Goal: Contribute content: Add original content to the website for others to see

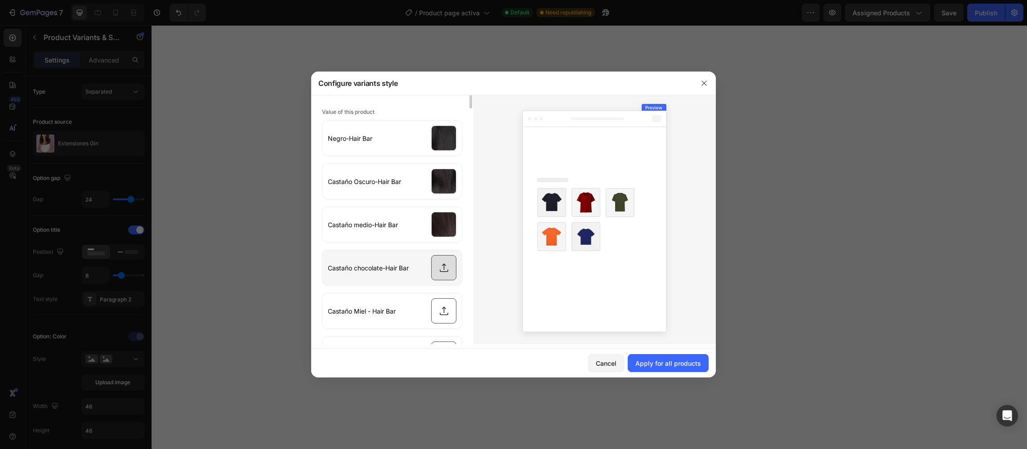
click at [451, 272] on input "file" at bounding box center [391, 267] width 139 height 35
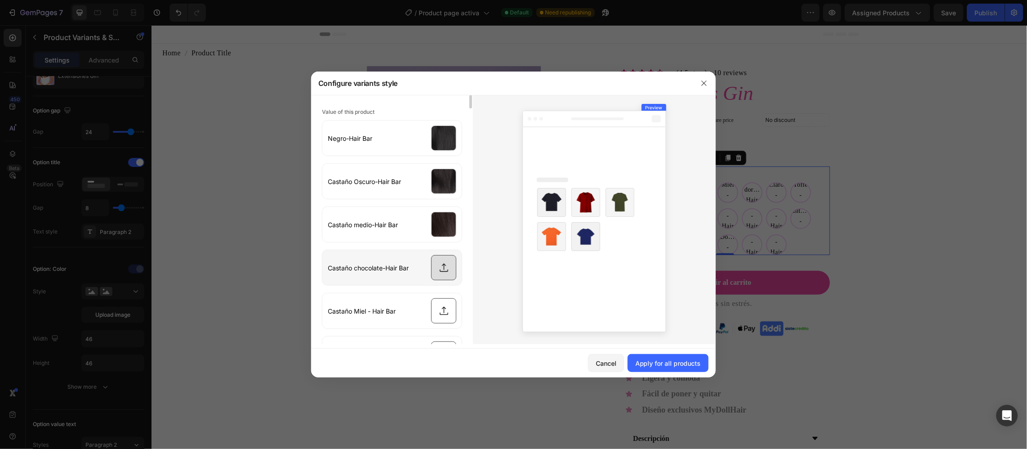
type input "C:\fakepath\Swatches_CastanoChocolate_Web.png"
click at [643, 359] on div "Apply for all products" at bounding box center [669, 362] width 66 height 9
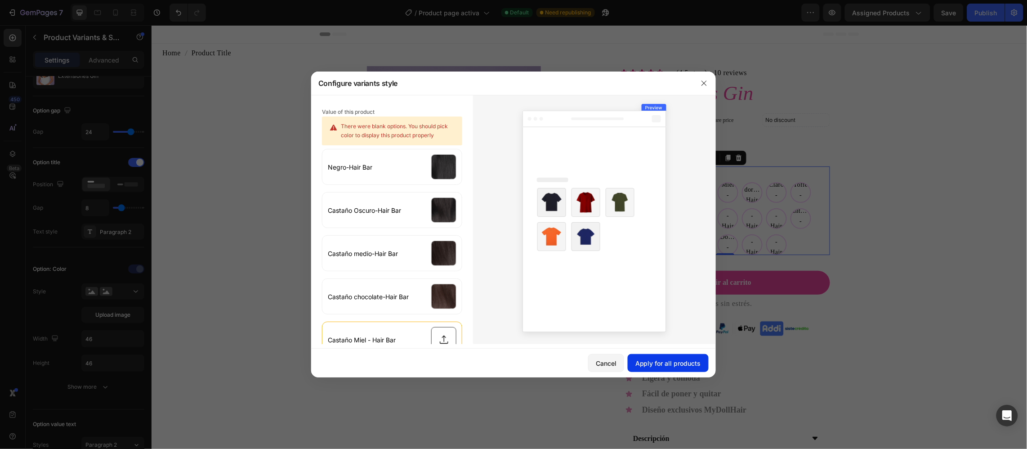
click at [643, 359] on div "Apply for all products" at bounding box center [669, 362] width 66 height 9
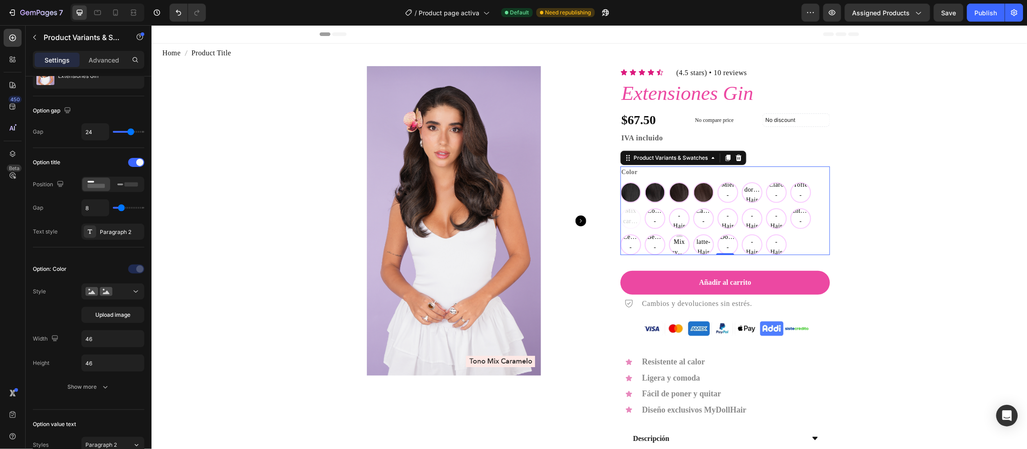
click at [769, 167] on div "Color Negro-Hair Bar Negro-Hair Bar Castaño Oscuro-Hair Bar Castaño Oscuro-Hair…" at bounding box center [725, 210] width 210 height 88
click at [101, 322] on button "Upload image" at bounding box center [112, 315] width 63 height 16
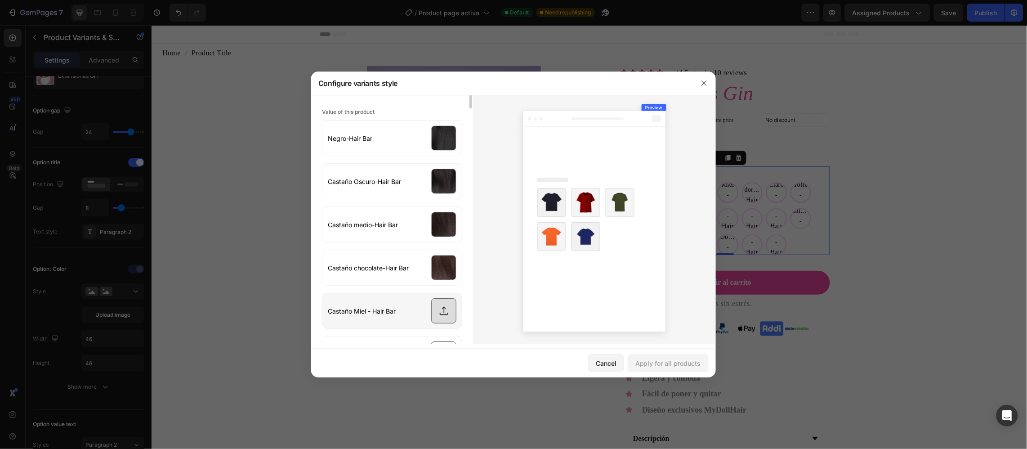
click at [449, 318] on input "file" at bounding box center [391, 310] width 139 height 35
type input "C:\fakepath\Swatches_CastanoMiel_Web.png"
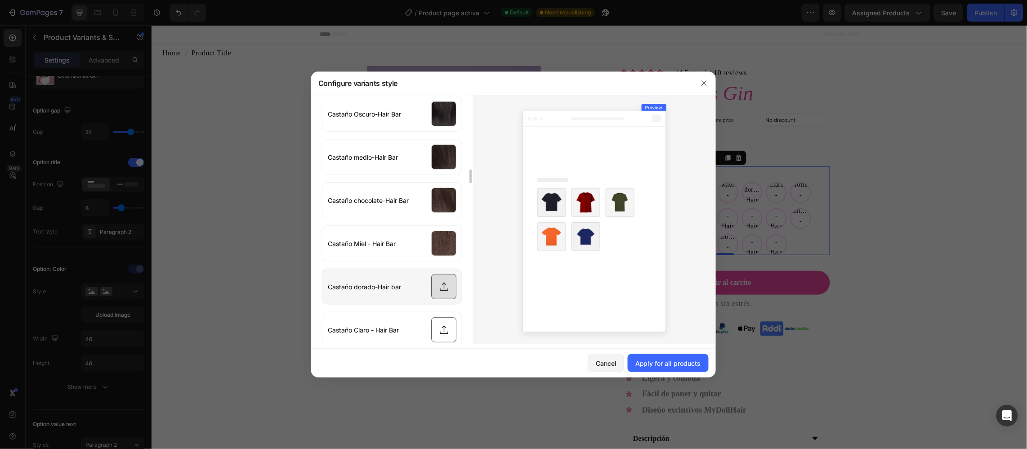
scroll to position [202, 0]
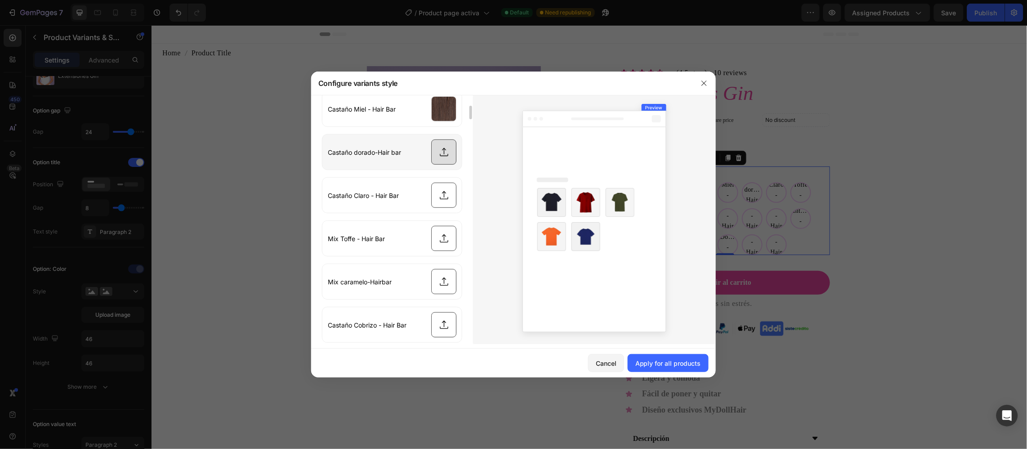
click at [448, 162] on input "file" at bounding box center [391, 151] width 139 height 35
type input "C:\fakepath\Swatches_CastanoDorado_Web 1.png"
click at [443, 200] on input "file" at bounding box center [391, 195] width 139 height 35
type input "C:\fakepath\Swatches_CastanoClaro_Web.png"
click at [448, 237] on input "file" at bounding box center [391, 238] width 139 height 35
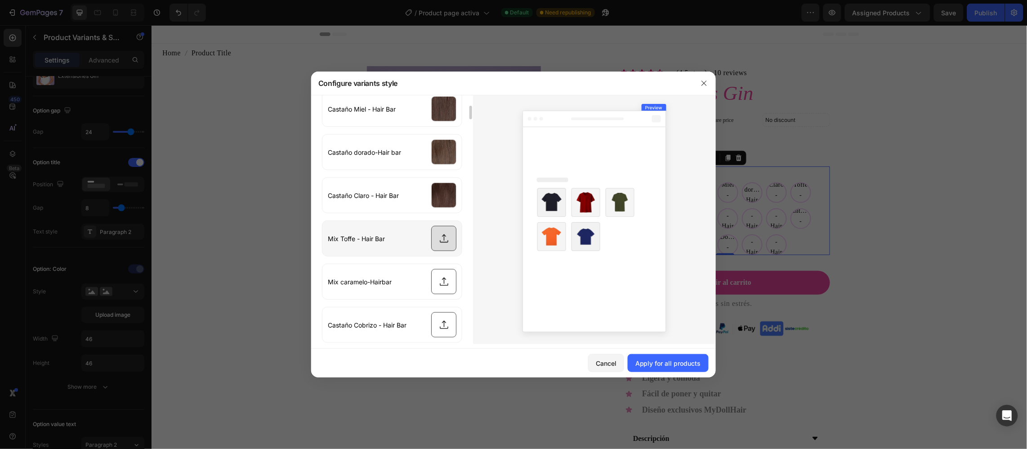
type input "C:\fakepath\Swatch_MixToffe_Web.png"
click at [435, 284] on input "file" at bounding box center [391, 281] width 139 height 35
type input "C:\fakepath\Swatch_MixCaramelo_Web 1.png"
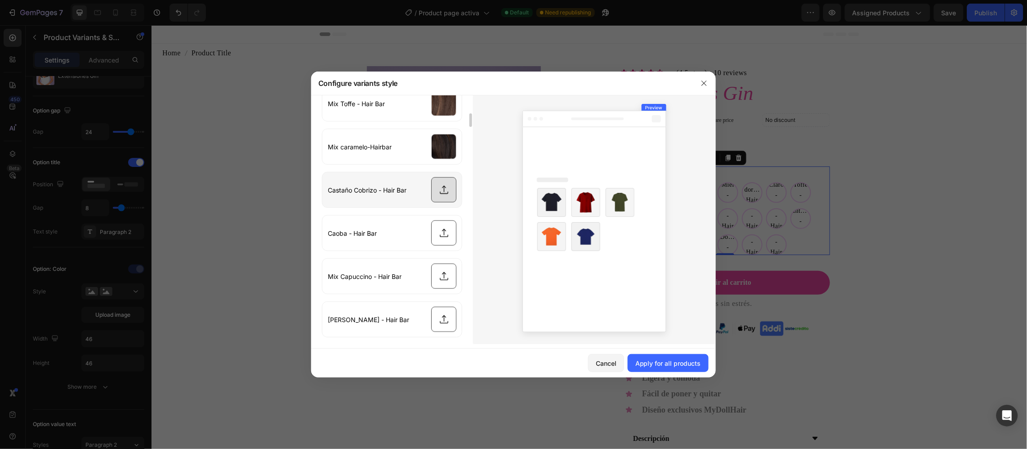
click at [430, 185] on input "file" at bounding box center [391, 189] width 139 height 35
type input "C:\fakepath\Swatches_CastanoCobrizo_Web.png"
click at [452, 241] on input "file" at bounding box center [391, 232] width 139 height 35
type input "C:\fakepath\Swatches_CobrizoCaoba_Web.png"
click at [498, 246] on div at bounding box center [594, 219] width 243 height 249
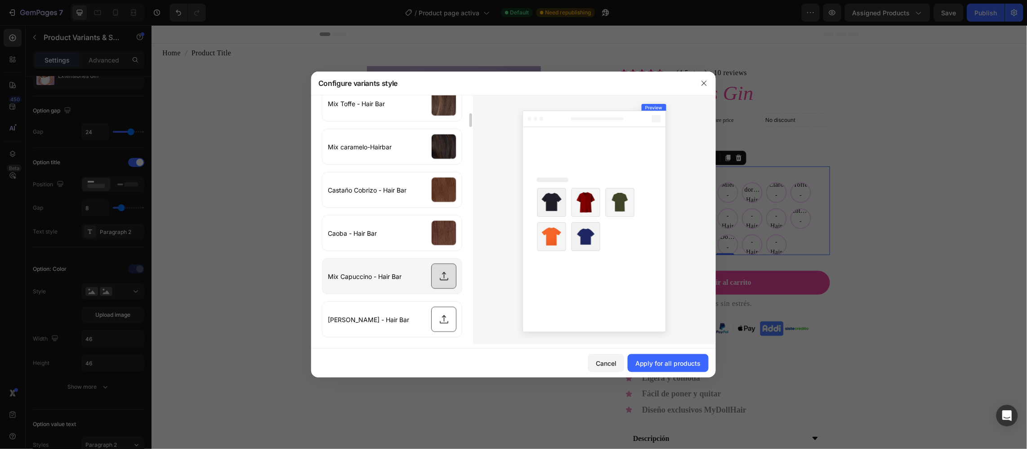
click at [448, 287] on input "file" at bounding box center [391, 276] width 139 height 35
type input "C:\fakepath\Swatch_MixCapuccino_Web.png"
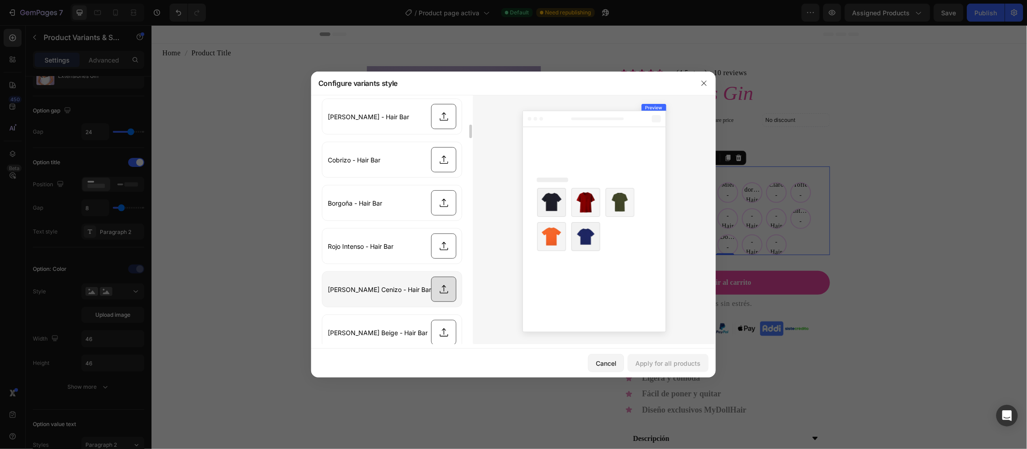
scroll to position [472, 0]
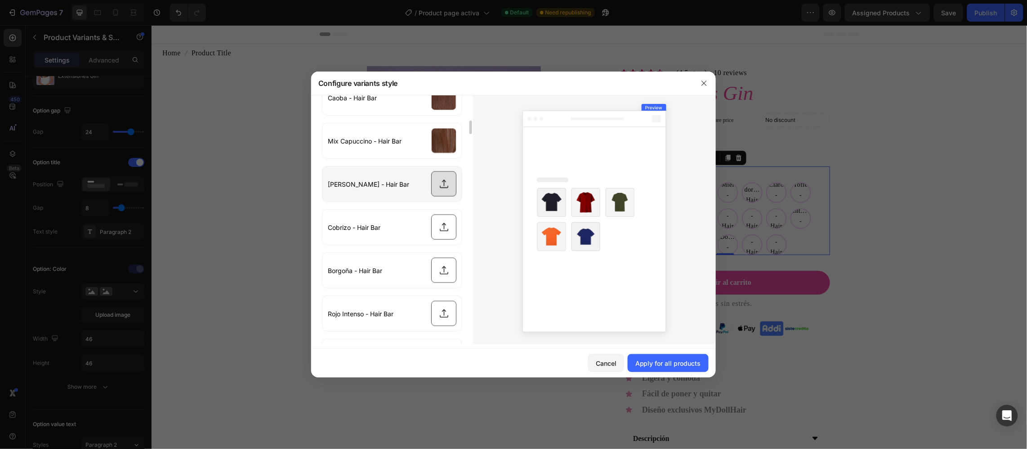
click at [440, 188] on input "file" at bounding box center [391, 183] width 139 height 35
type input "C:\fakepath\Swatches_RubioCobrizo_Web.png"
click at [438, 226] on input "file" at bounding box center [391, 227] width 139 height 35
type input "C:\fakepath\Swatch_Cobrizo_Web.png"
click at [446, 272] on input "file" at bounding box center [391, 270] width 139 height 35
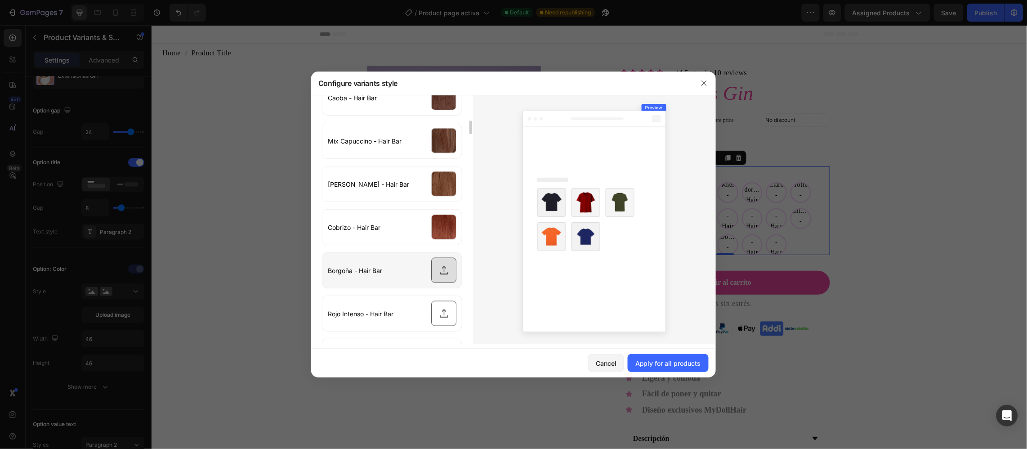
type input "C:\fakepath\Swatch_Borgona_Web.png"
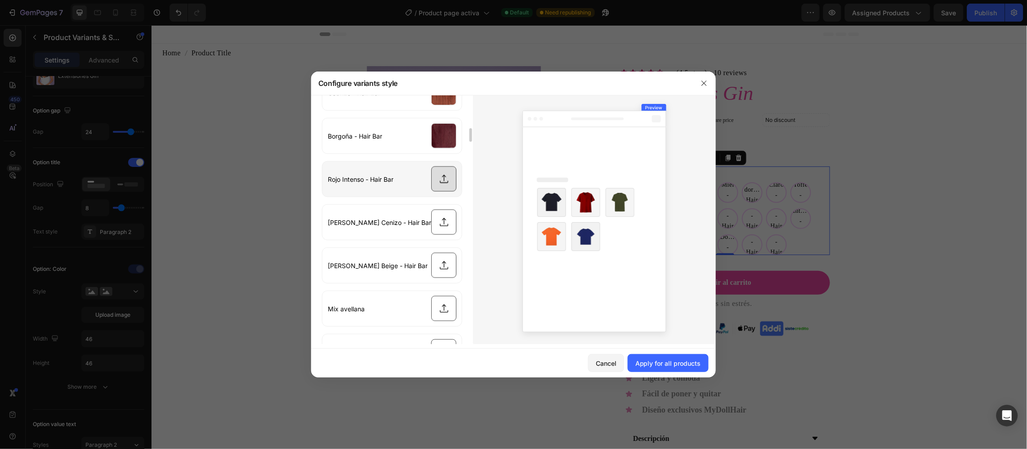
click at [447, 180] on input "file" at bounding box center [391, 178] width 139 height 35
type input "C:\fakepath\Swatch_Rojo_Web.png"
click at [454, 215] on input "file" at bounding box center [391, 222] width 139 height 35
click at [439, 226] on input "file" at bounding box center [391, 222] width 139 height 35
type input "C:\fakepath\Swatches_RubioOscuroCenizo_Web.png"
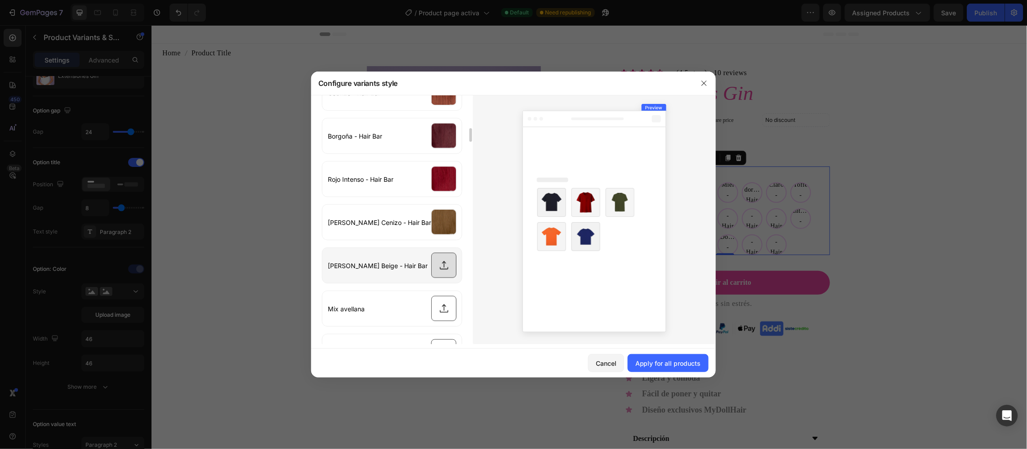
click at [441, 269] on input "file" at bounding box center [391, 265] width 139 height 35
type input "C:\fakepath\Swatches_RubioBeige_Web.png"
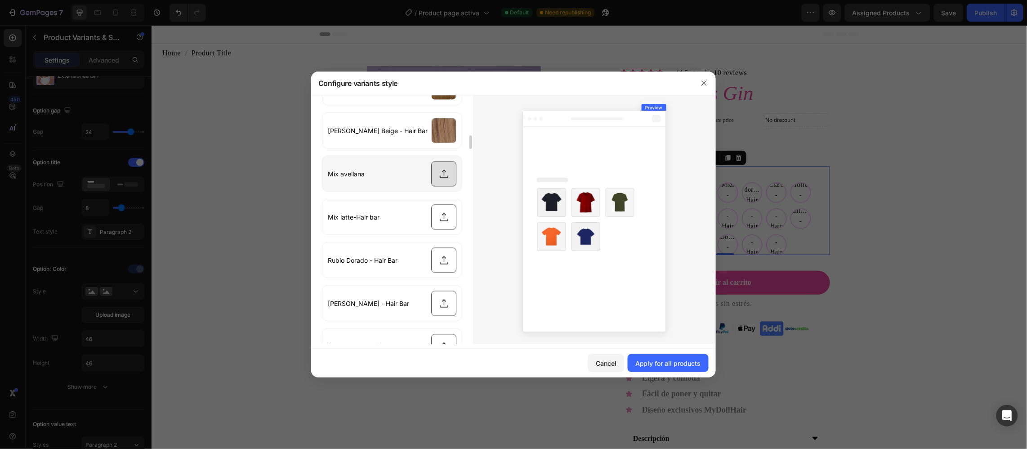
click at [447, 185] on input "file" at bounding box center [391, 173] width 139 height 35
type input "C:\fakepath\Swatch_MixAvellana_Web 1.png"
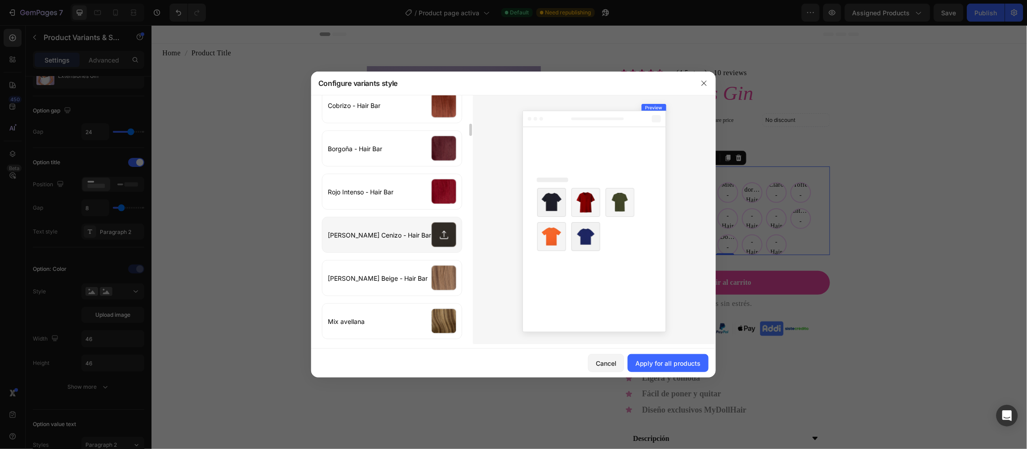
scroll to position [729, 0]
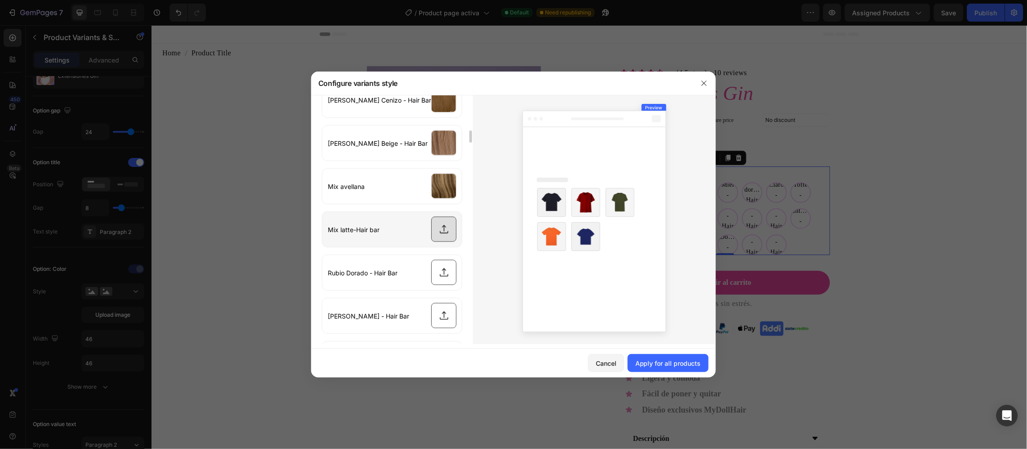
click at [440, 237] on input "file" at bounding box center [391, 229] width 139 height 35
type input "C:\fakepath\Swatch_MixLatte_Web.png"
click at [437, 278] on input "file" at bounding box center [391, 272] width 139 height 35
type input "C:\fakepath\Swatches_RubioDorado_Web.png"
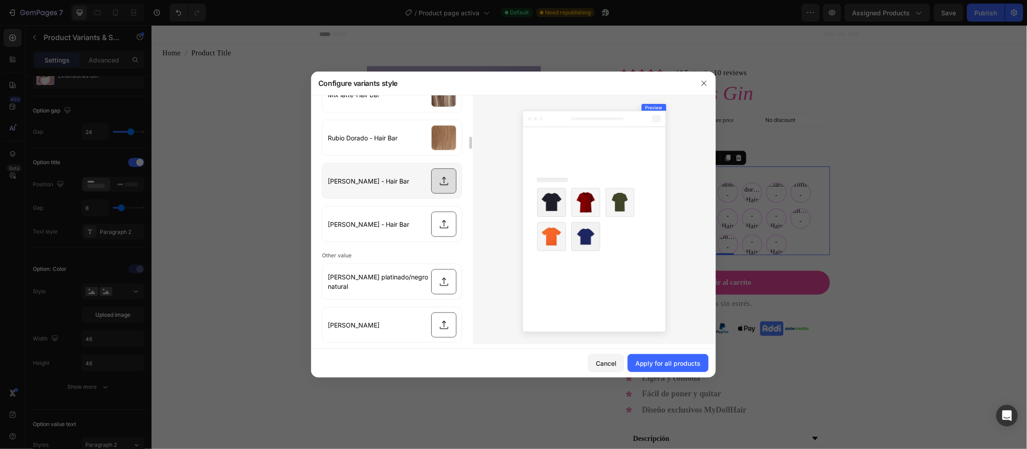
click at [439, 185] on input "file" at bounding box center [391, 180] width 139 height 35
type input "C:\fakepath\Swatches_RubioVainilla_Web.png"
click at [454, 232] on input "file" at bounding box center [391, 223] width 139 height 35
type input "C:\fakepath\Swatches_RubioCenizo_Web 1.png"
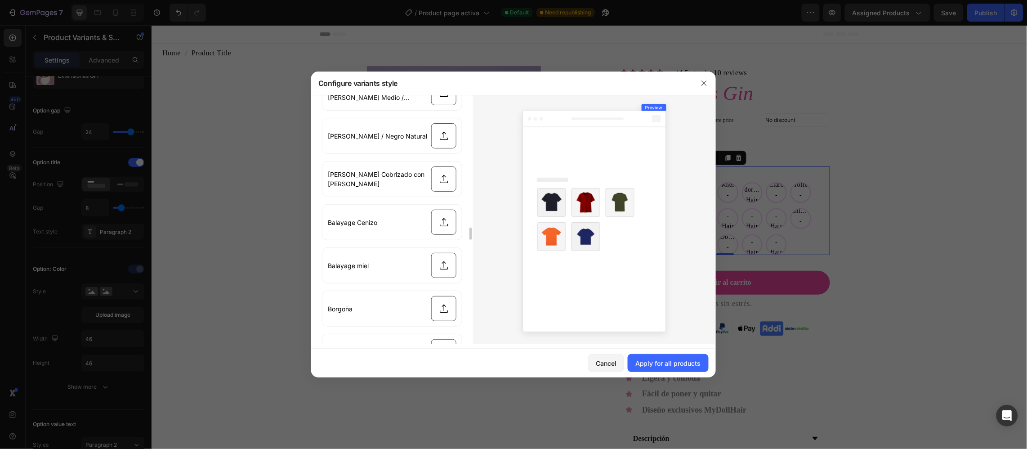
scroll to position [1404, 0]
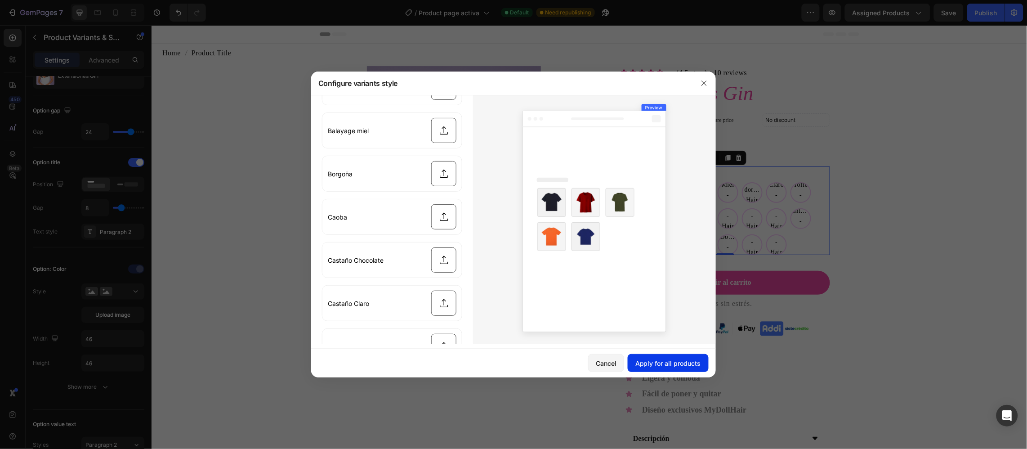
click at [676, 355] on button "Apply for all products" at bounding box center [668, 363] width 81 height 18
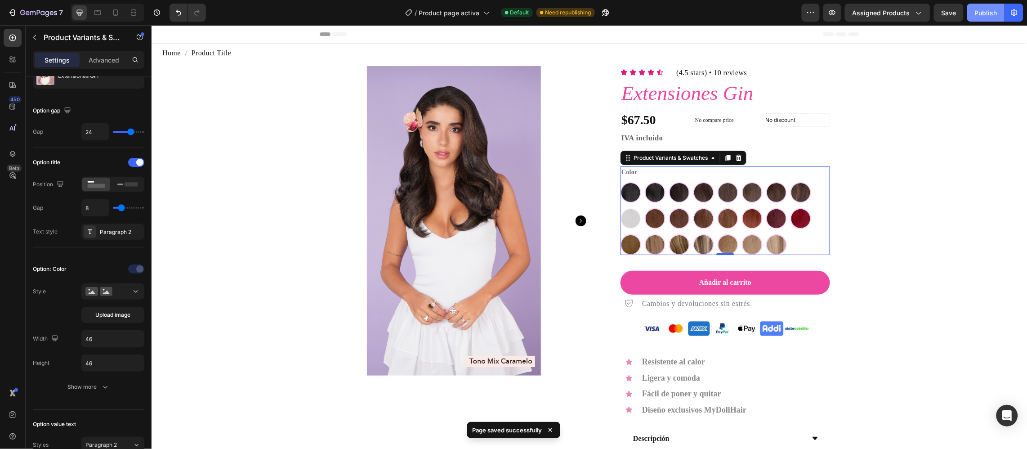
click at [998, 15] on button "Publish" at bounding box center [986, 13] width 38 height 18
click at [992, 10] on div "Publish" at bounding box center [986, 12] width 22 height 9
click at [991, 16] on div "Publish" at bounding box center [986, 12] width 22 height 9
click at [433, 13] on span "Product page activa" at bounding box center [460, 12] width 61 height 9
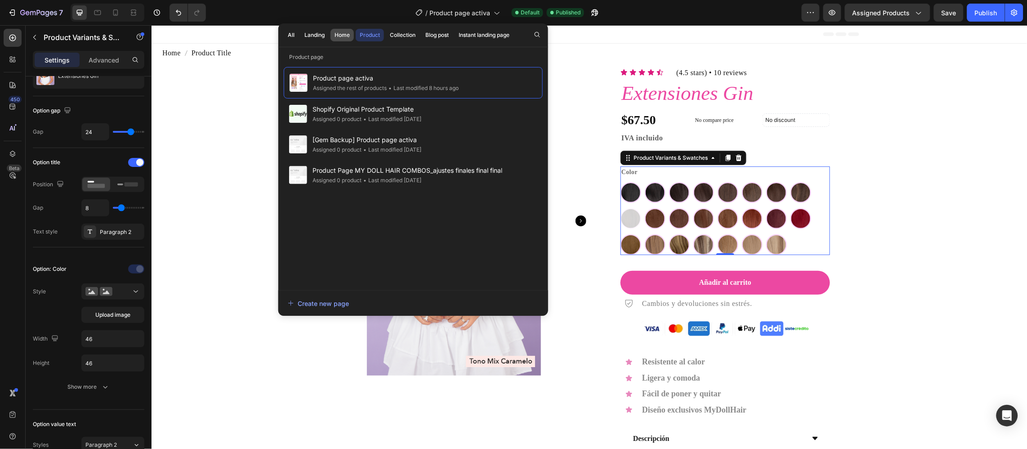
click at [344, 35] on div "Home" at bounding box center [342, 35] width 15 height 8
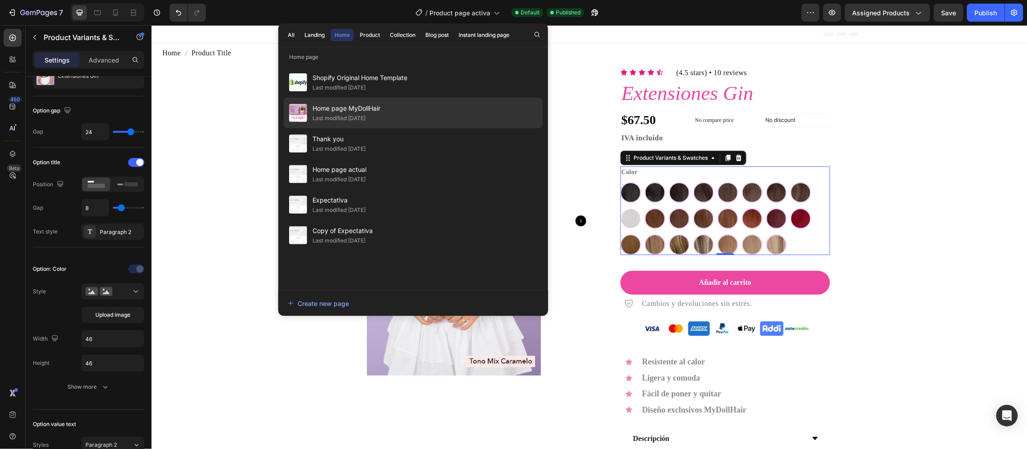
click at [352, 121] on div "Last modified [DATE]" at bounding box center [339, 118] width 53 height 9
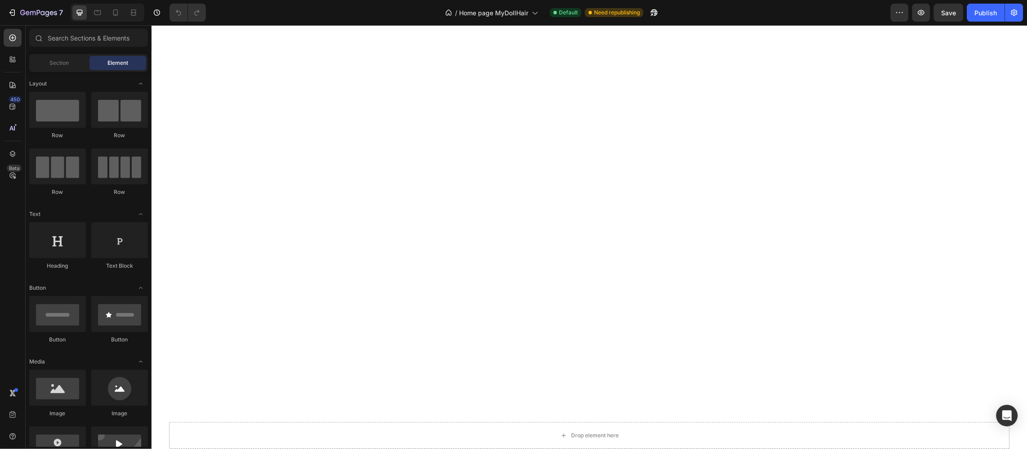
scroll to position [945, 0]
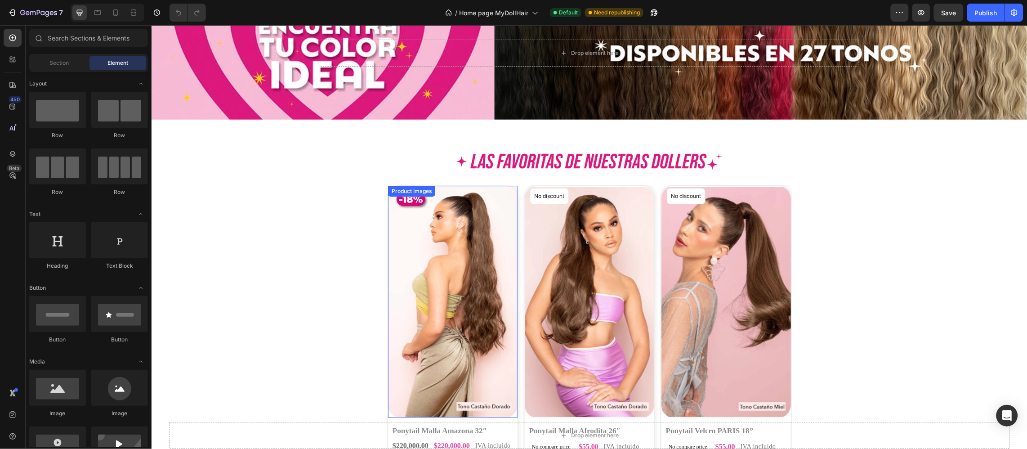
drag, startPoint x: 483, startPoint y: 339, endPoint x: 459, endPoint y: 215, distance: 126.4
click at [483, 339] on img at bounding box center [453, 301] width 130 height 232
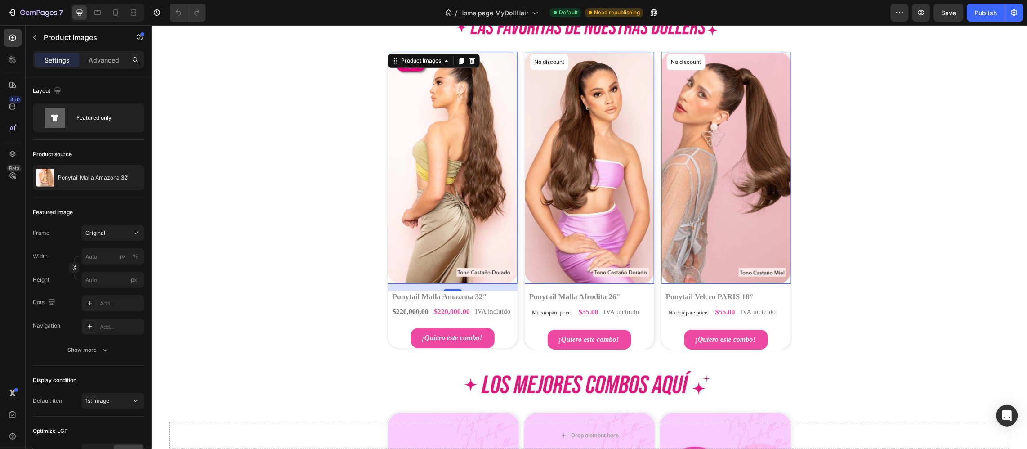
scroll to position [1008, 0]
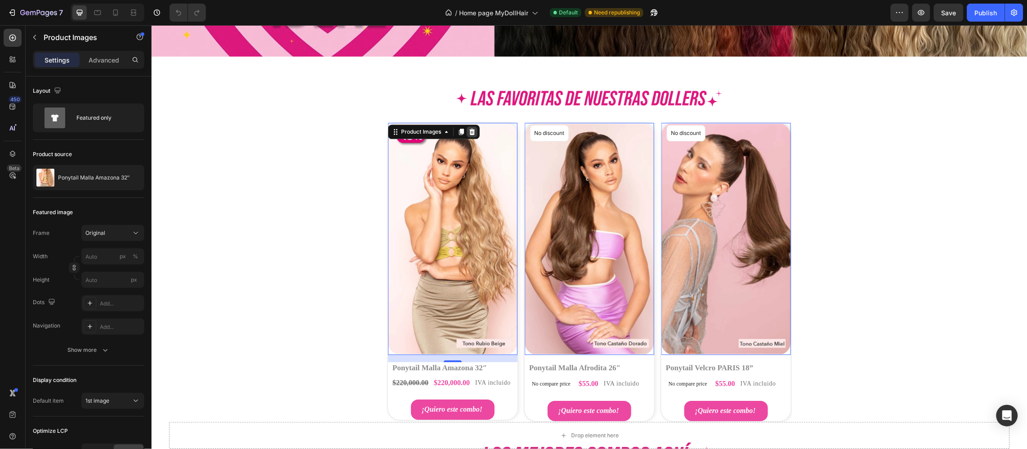
click at [469, 130] on icon at bounding box center [471, 131] width 7 height 7
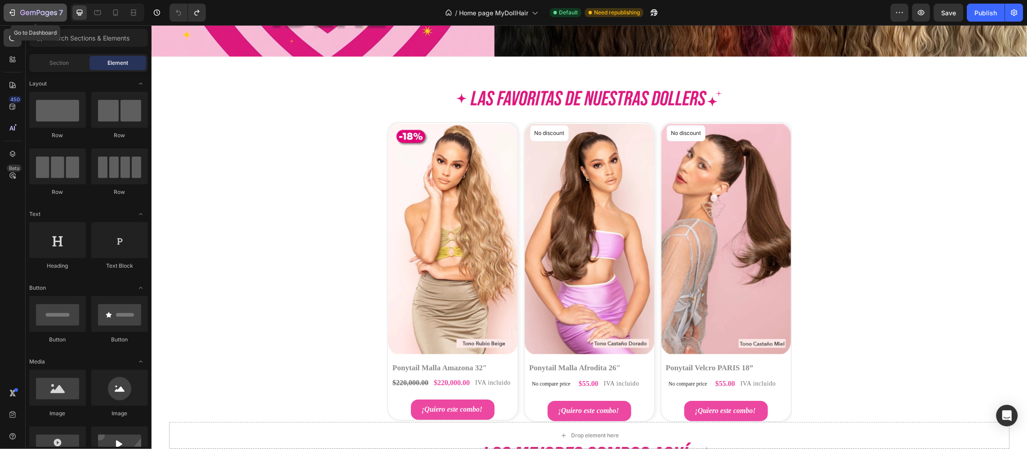
click at [45, 16] on icon "button" at bounding box center [38, 13] width 37 height 8
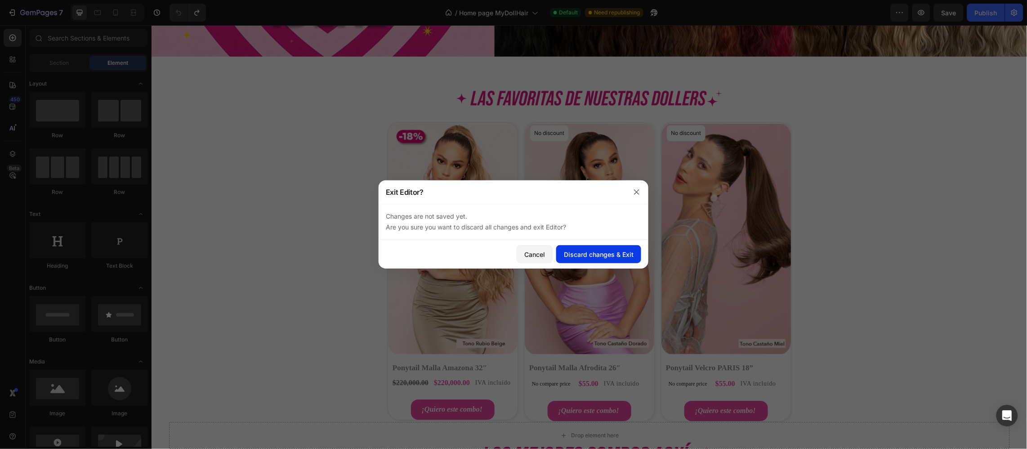
click at [625, 250] on div "Discard changes & Exit" at bounding box center [599, 254] width 70 height 9
